Goal: Information Seeking & Learning: Compare options

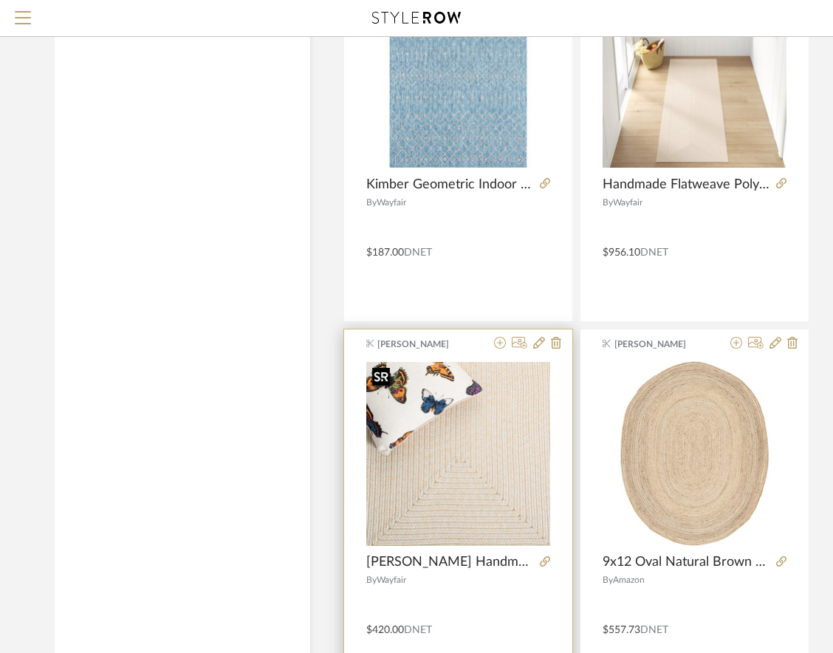
scroll to position [2196, 0]
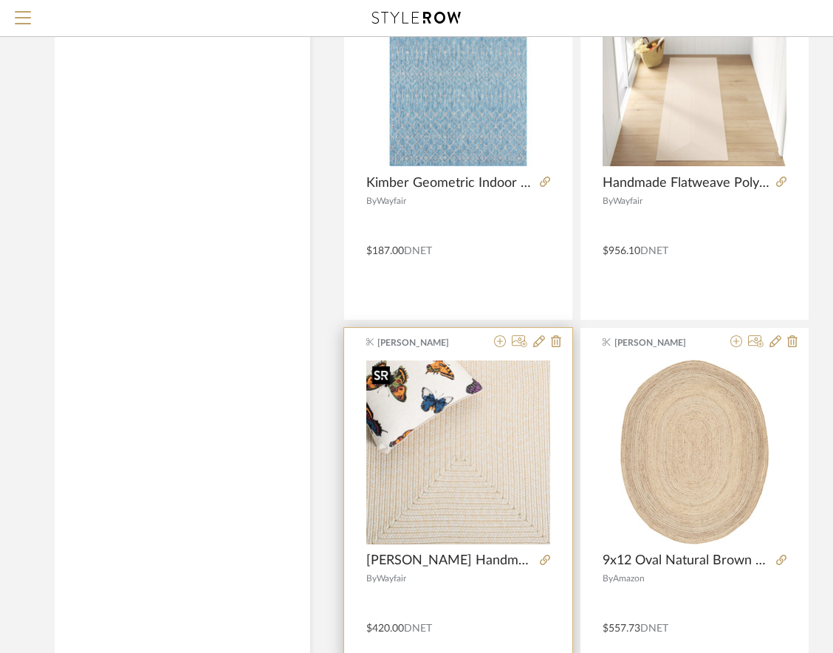
click at [477, 521] on img "0" at bounding box center [458, 453] width 184 height 184
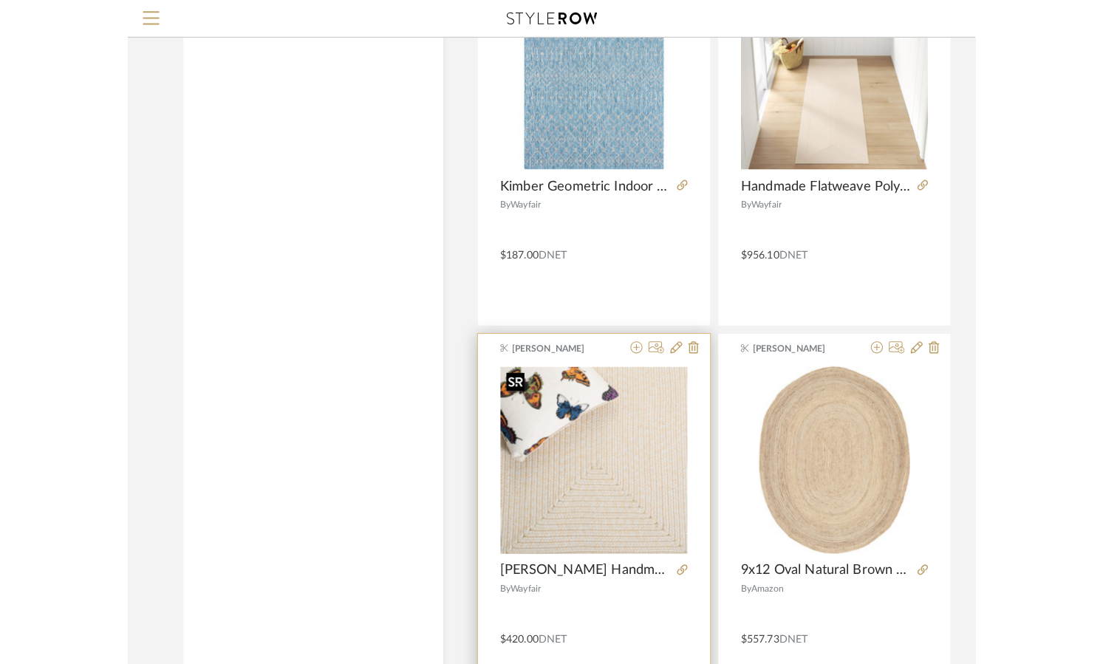
scroll to position [0, 0]
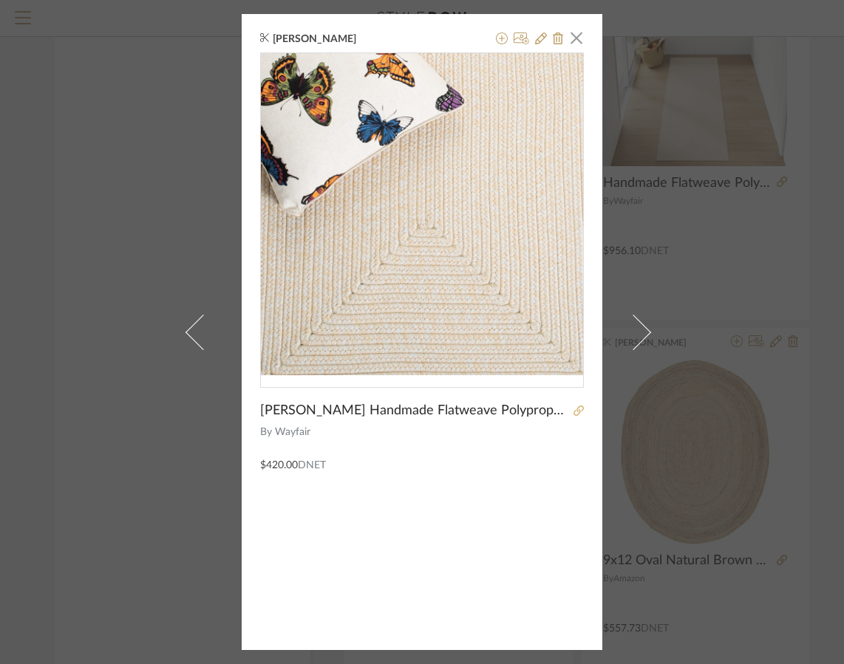
click at [577, 411] on icon at bounding box center [578, 411] width 10 height 10
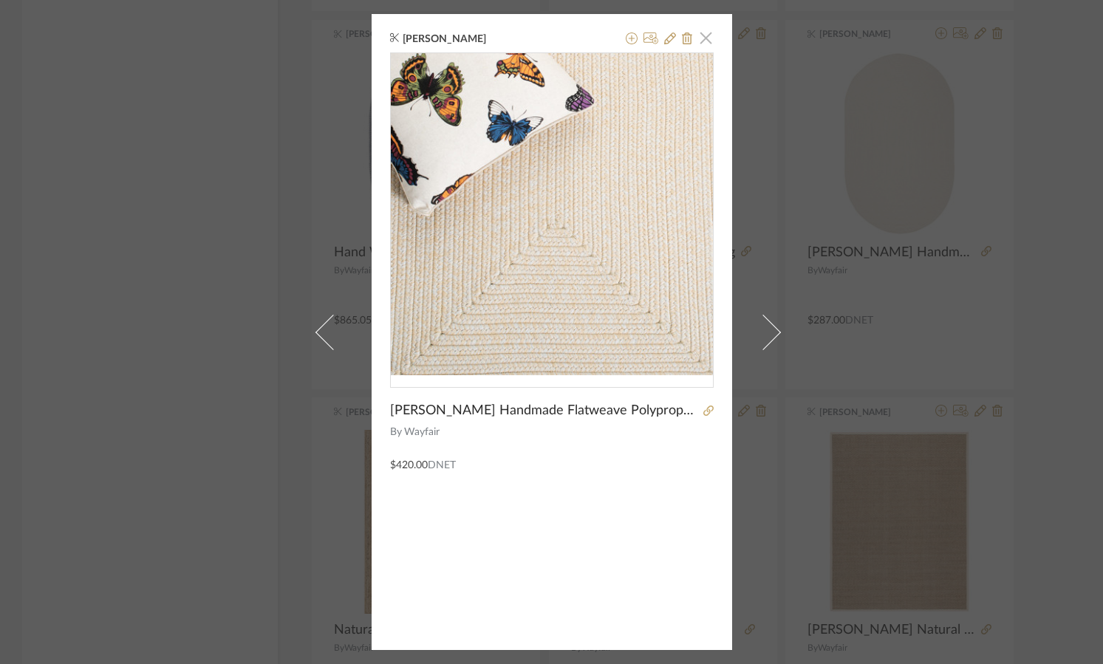
click at [702, 31] on span "button" at bounding box center [707, 38] width 30 height 30
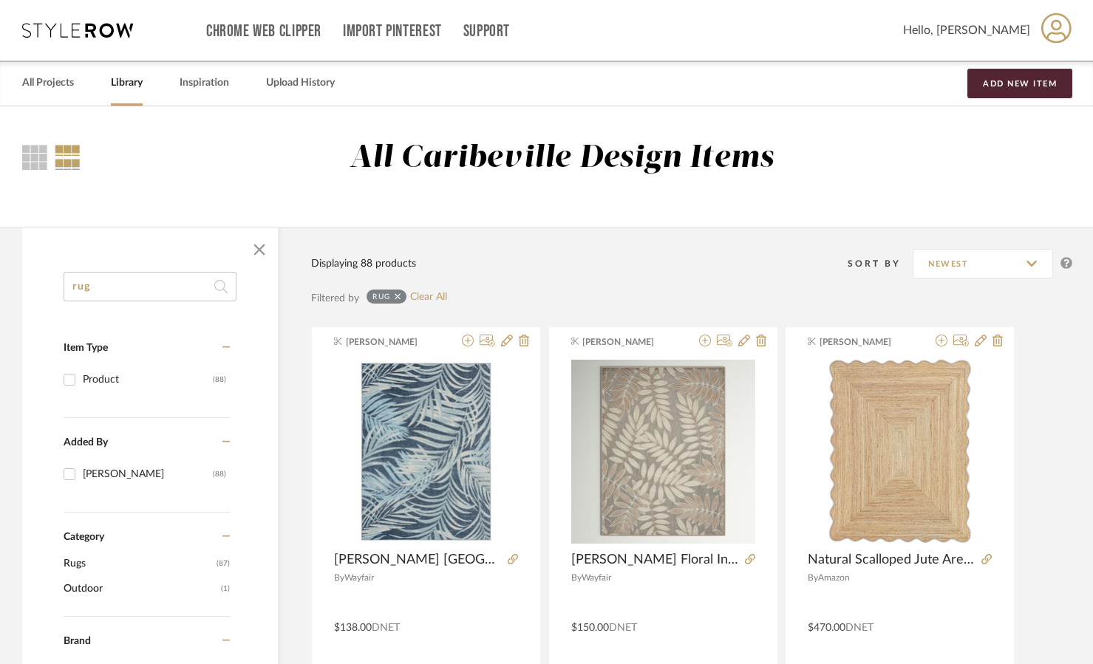
drag, startPoint x: 107, startPoint y: 293, endPoint x: 53, endPoint y: 292, distance: 54.0
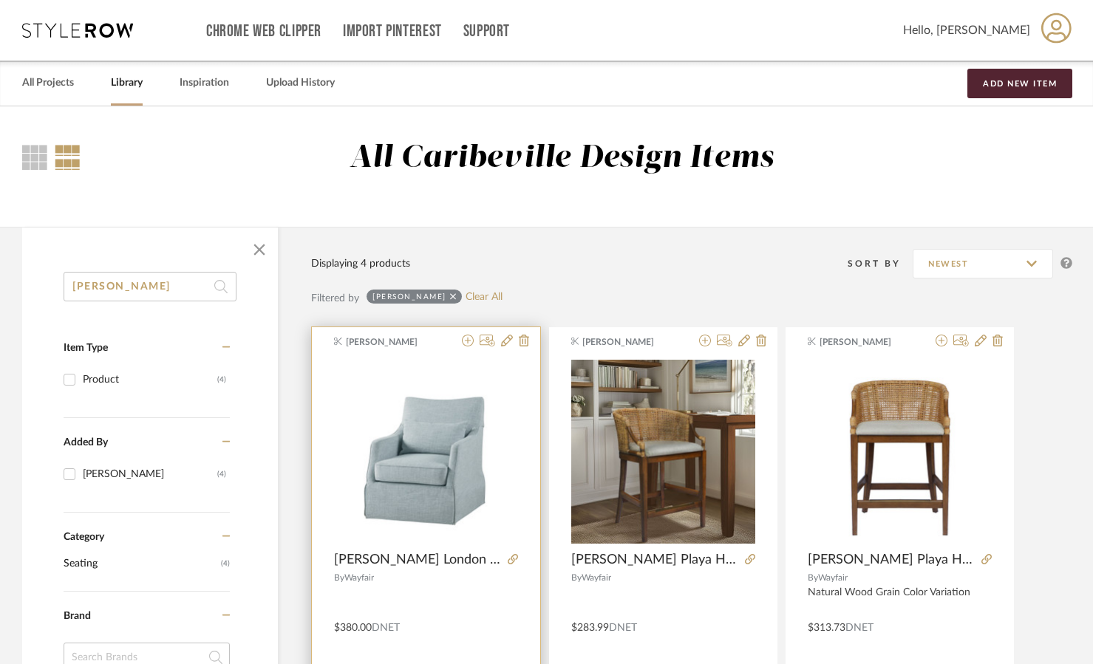
type input "[PERSON_NAME]"
click at [519, 556] on product-name "[PERSON_NAME] London 360°Swivel Armchair with [PERSON_NAME]" at bounding box center [426, 560] width 228 height 16
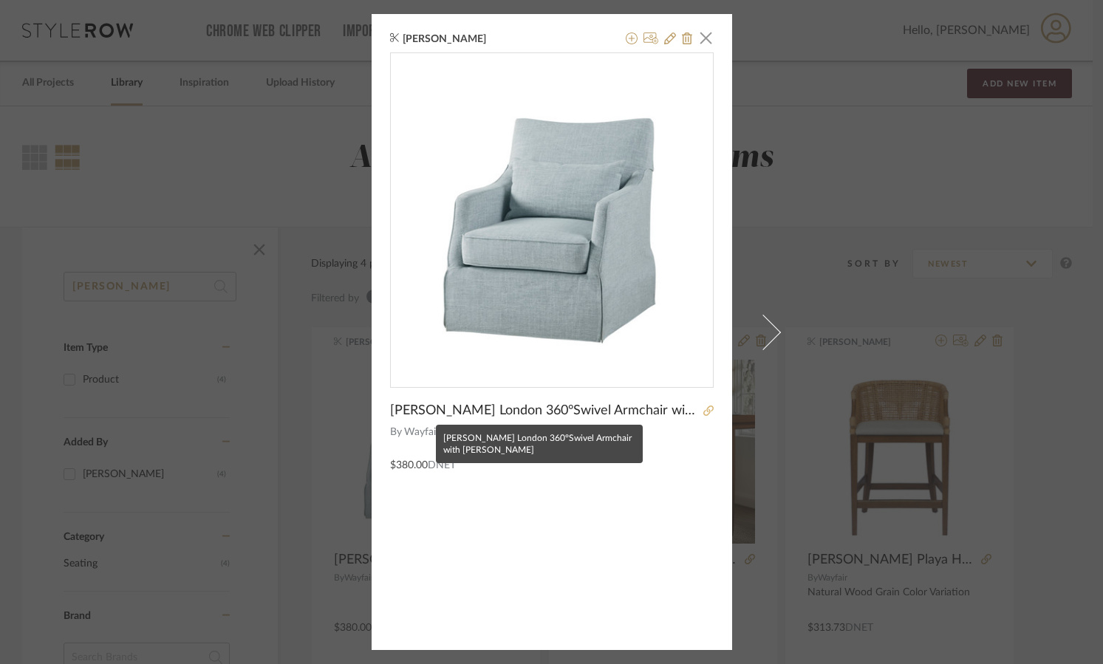
click at [699, 412] on link at bounding box center [706, 411] width 15 height 10
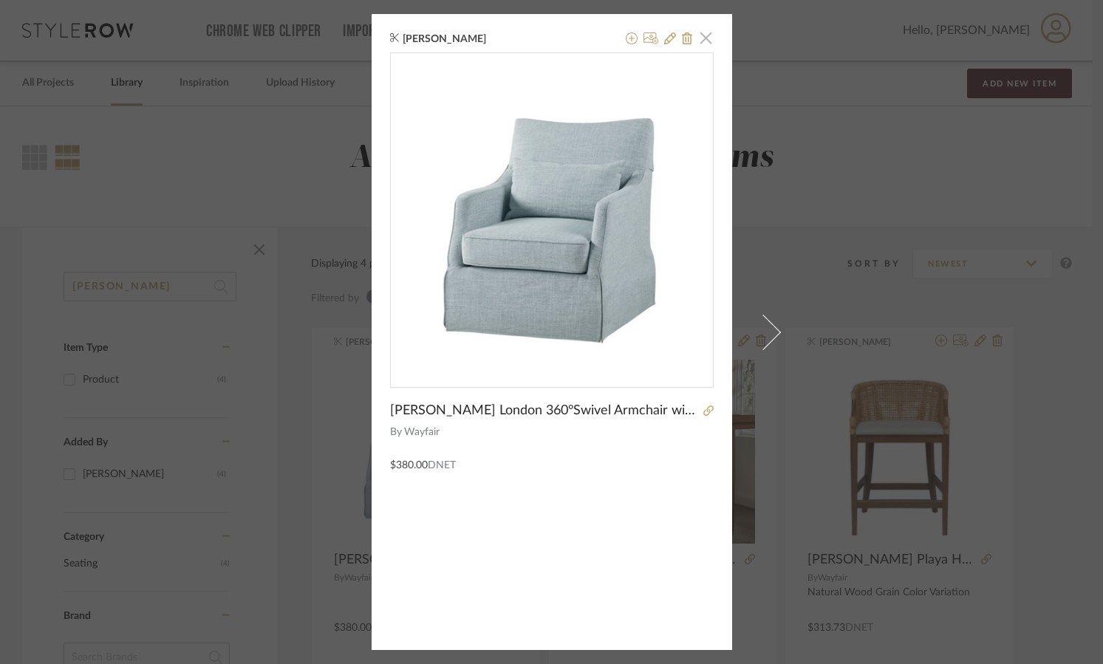
click at [696, 33] on span "button" at bounding box center [707, 38] width 30 height 30
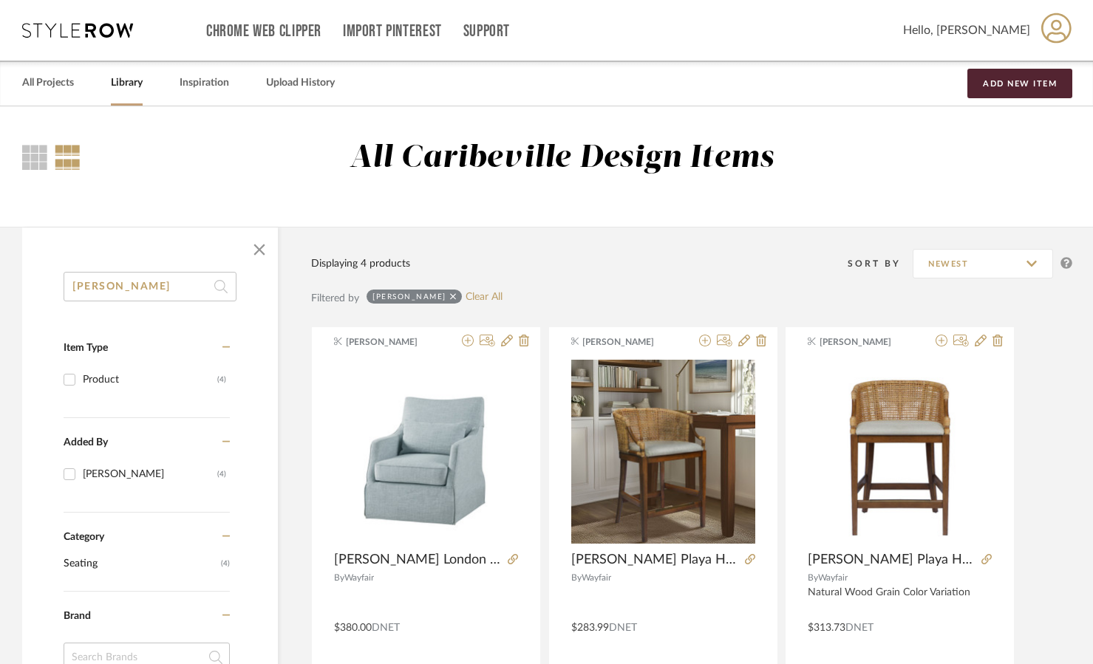
drag, startPoint x: 131, startPoint y: 286, endPoint x: -1, endPoint y: 296, distance: 131.9
click at [0, 296] on html "Chrome Web Clipper Import Pinterest Support All Projects Library Inspiration Up…" at bounding box center [546, 332] width 1093 height 664
type input "bayboro"
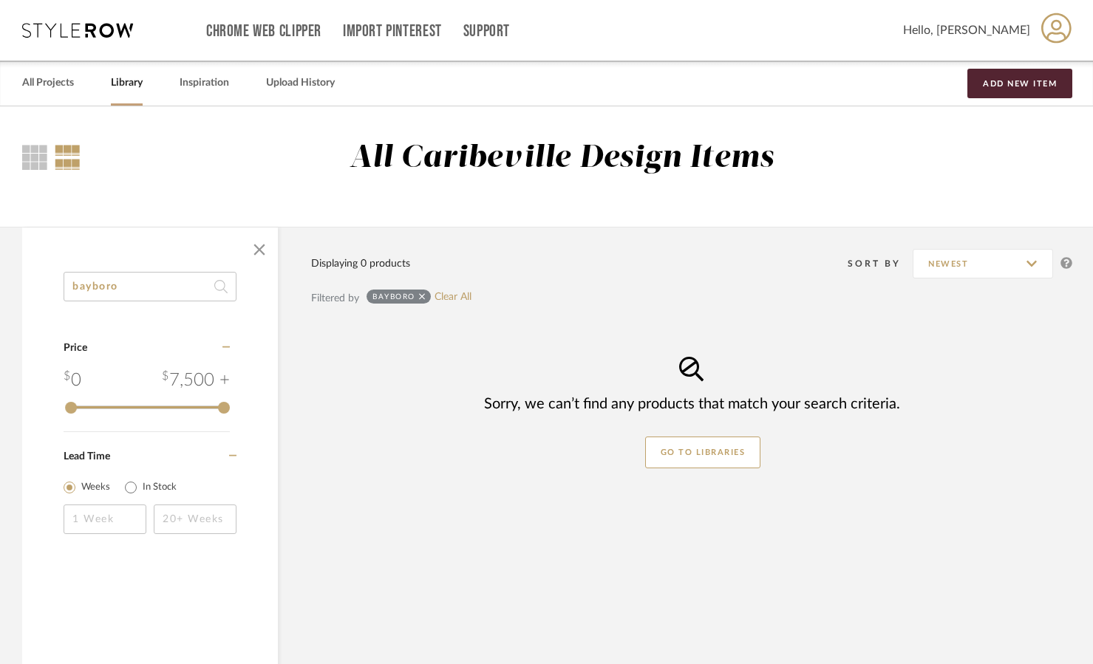
drag, startPoint x: 134, startPoint y: 290, endPoint x: 51, endPoint y: 296, distance: 83.0
click at [51, 296] on div "bayboro Category Price 0 7,500 + 0 7500 Lead Time Weeks In Stock" at bounding box center [150, 422] width 256 height 301
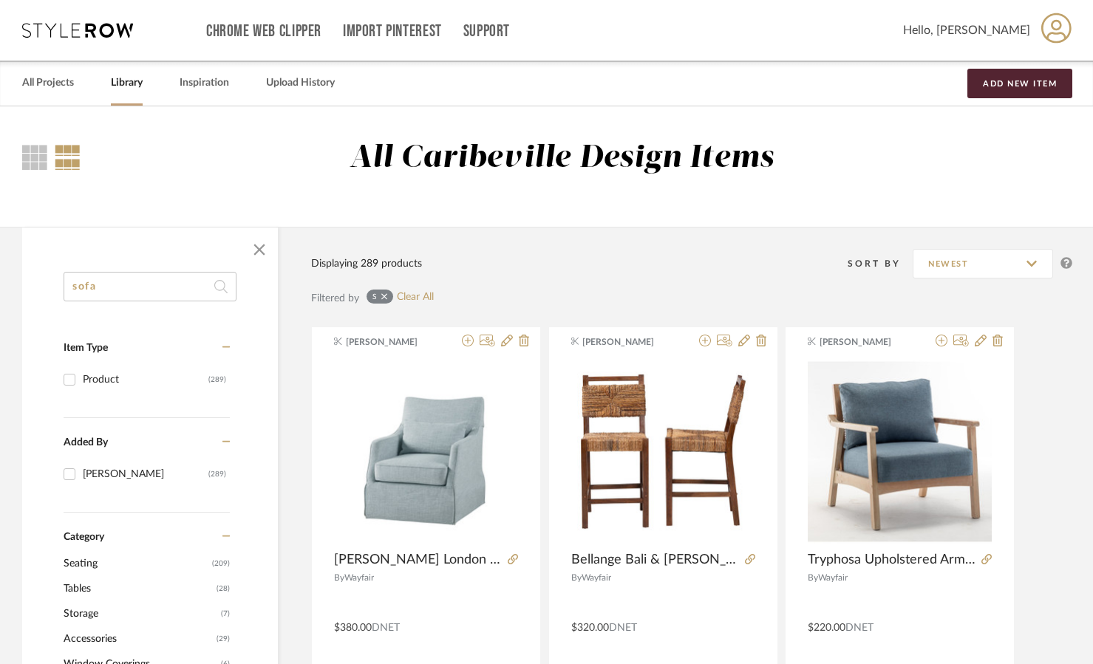
type input "sofa"
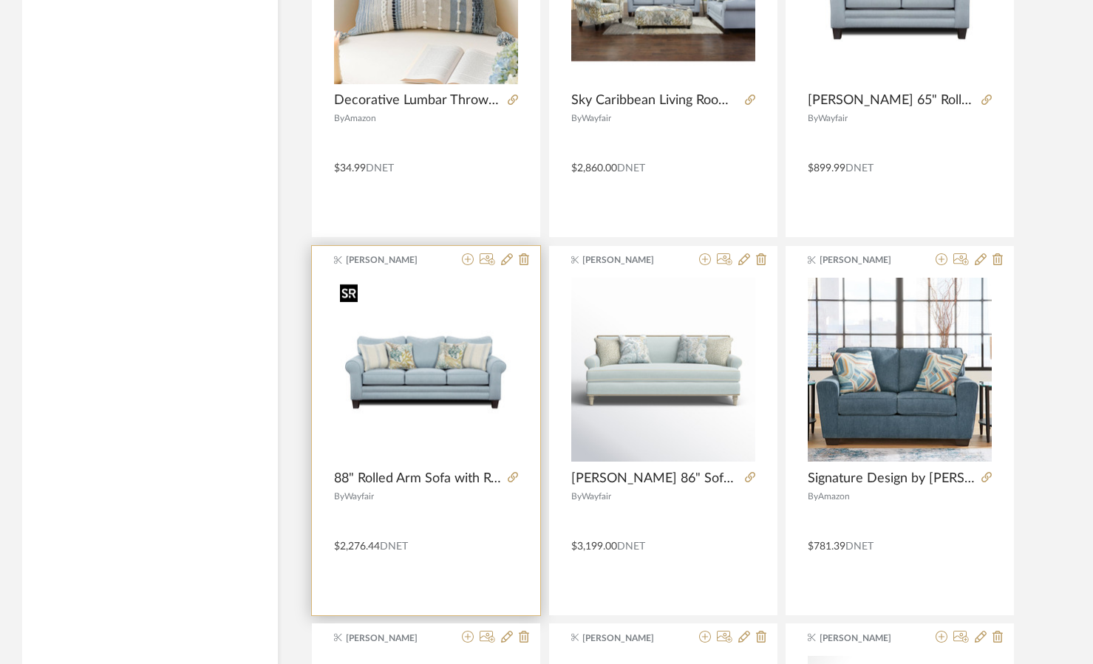
scroll to position [2734, 0]
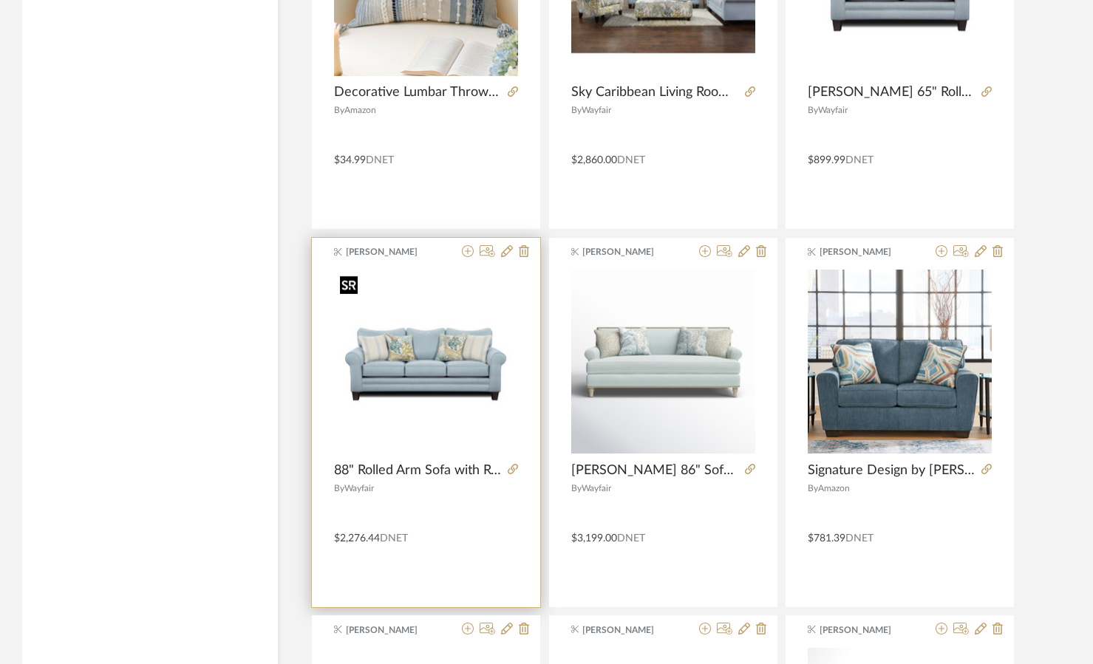
click at [430, 390] on img "0" at bounding box center [426, 362] width 184 height 184
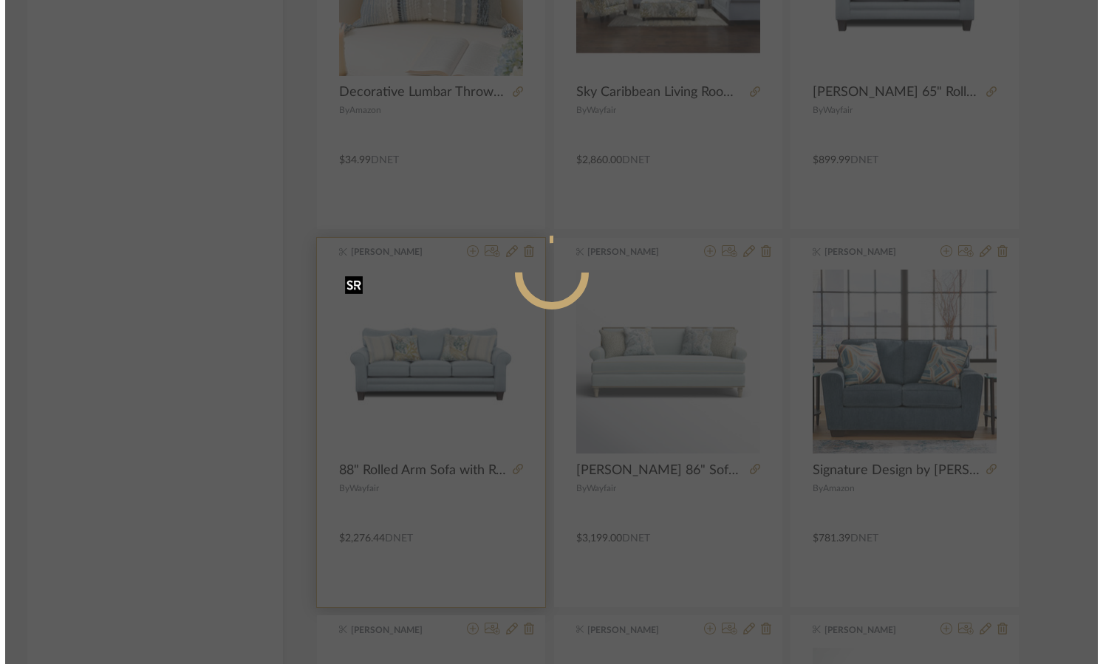
scroll to position [0, 0]
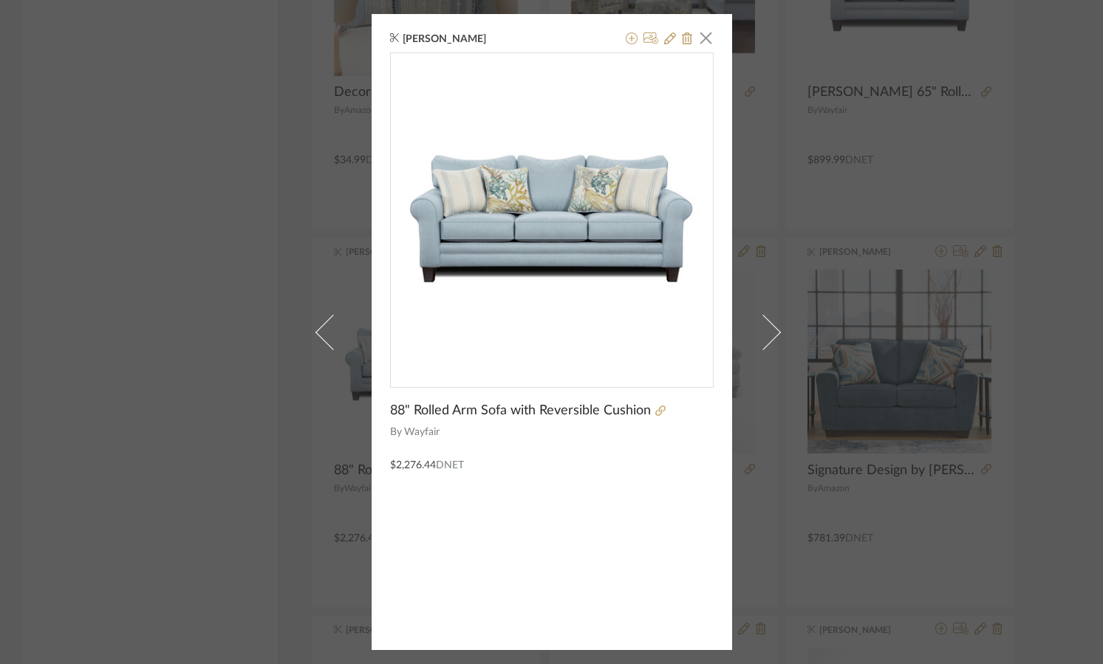
click at [653, 404] on div at bounding box center [682, 411] width 63 height 16
click at [655, 406] on icon at bounding box center [660, 411] width 10 height 10
click at [239, 169] on div "[PERSON_NAME] × 88" Rolled Arm Sofa with Reversible Cushion By Wayfair $2,276.4…" at bounding box center [551, 332] width 1103 height 664
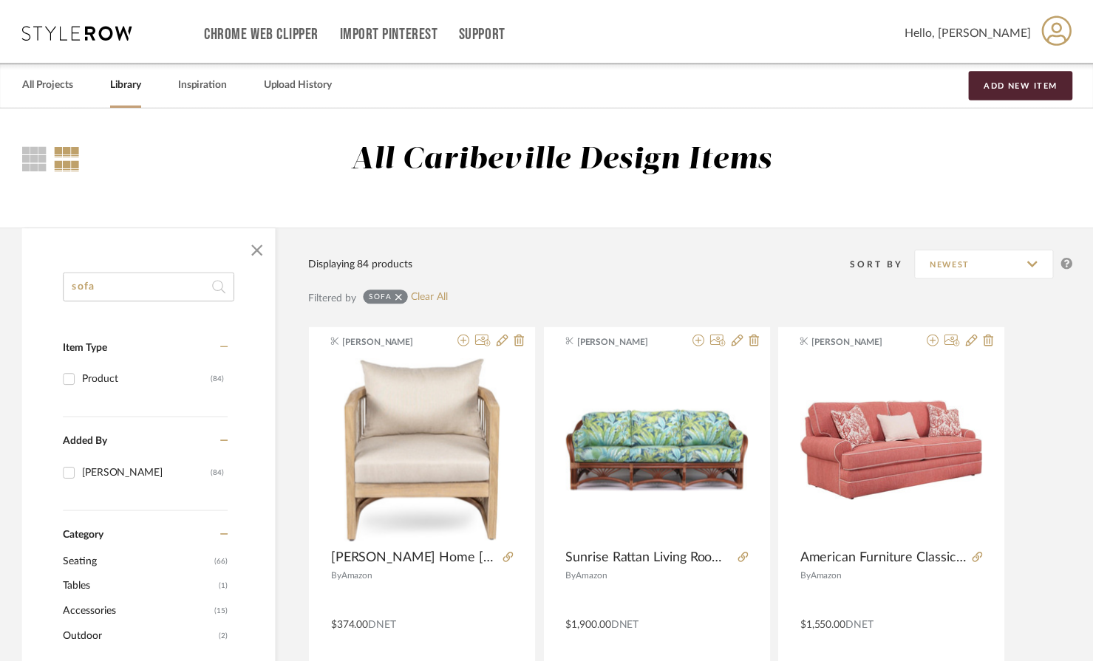
scroll to position [2734, 0]
